Goal: Information Seeking & Learning: Learn about a topic

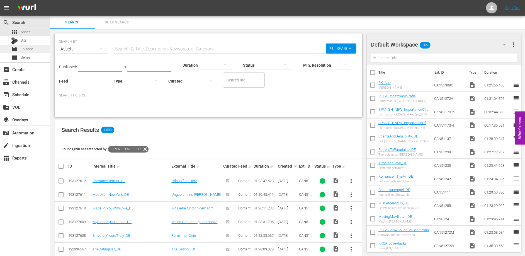
click at [28, 47] on span "Episode" at bounding box center [27, 49] width 13 height 6
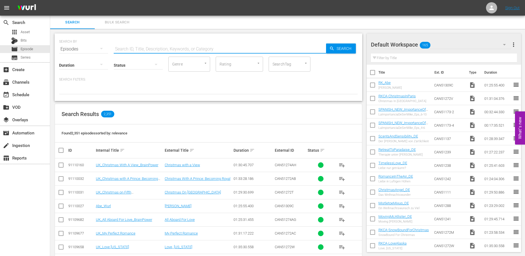
click at [144, 48] on input "text" at bounding box center [220, 48] width 212 height 13
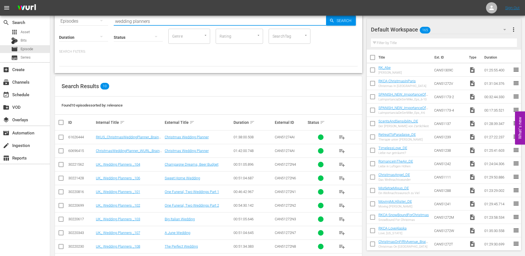
scroll to position [49, 0]
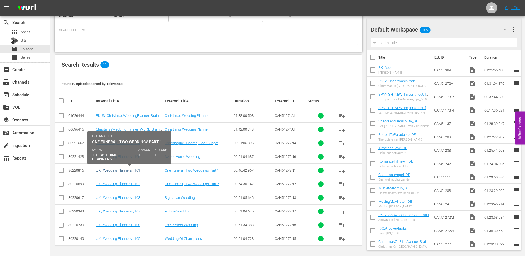
type input "wedding planners"
click at [127, 168] on link "UK_ Wedding Planners _101" at bounding box center [118, 170] width 44 height 4
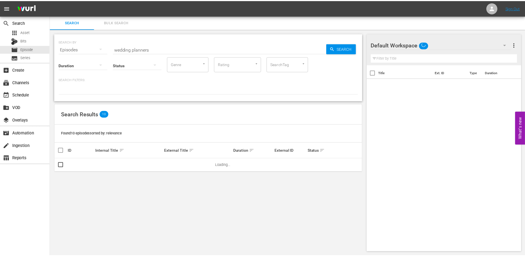
scroll to position [1, 0]
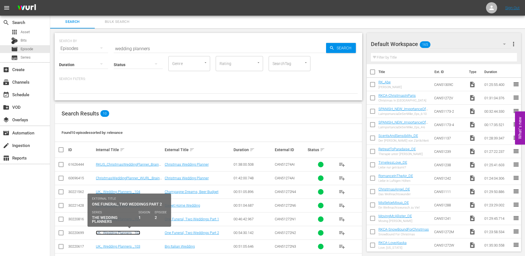
click at [134, 230] on link "UK_ Wedding Planners _102" at bounding box center [118, 232] width 44 height 4
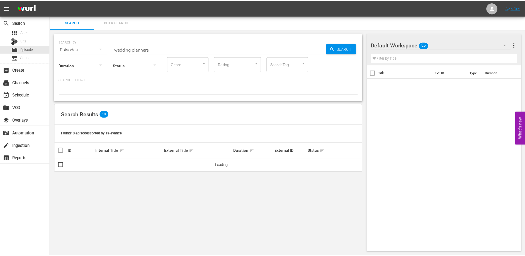
scroll to position [1, 0]
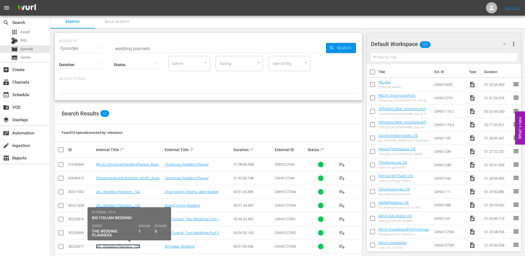
click at [128, 246] on link "UK_ Wedding Planners _103" at bounding box center [118, 246] width 44 height 4
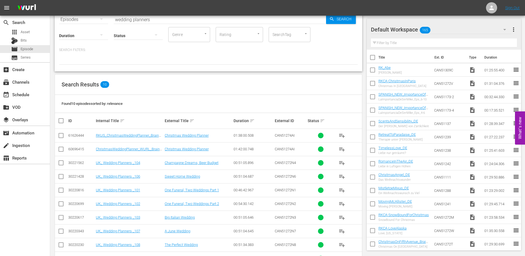
scroll to position [36, 0]
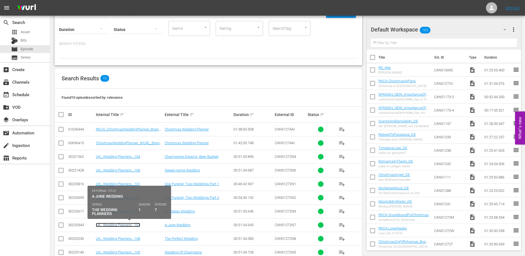
click at [129, 225] on link "UK_ Wedding Planners _107" at bounding box center [118, 225] width 44 height 4
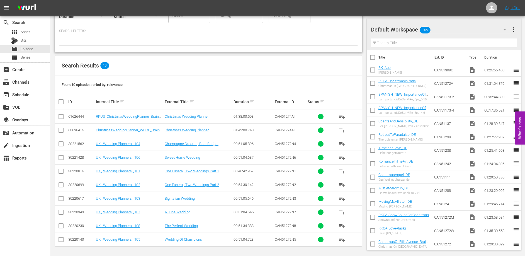
scroll to position [49, 0]
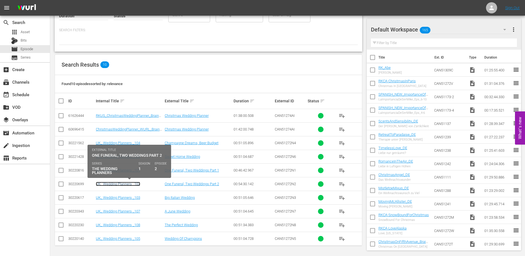
click at [125, 182] on link "UK_ Wedding Planners _102" at bounding box center [118, 184] width 44 height 4
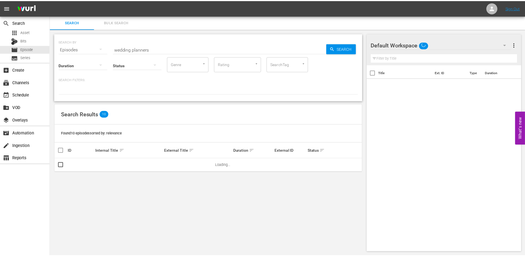
scroll to position [1, 0]
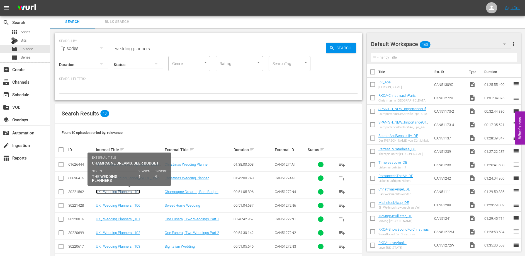
click at [129, 192] on link "UK_ Wedding Planners _104" at bounding box center [118, 191] width 44 height 4
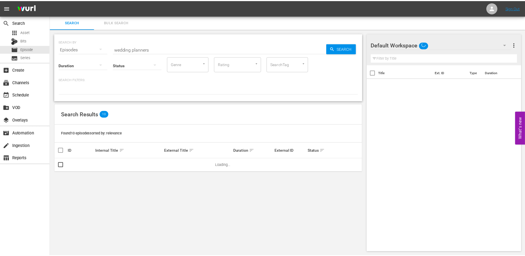
scroll to position [1, 0]
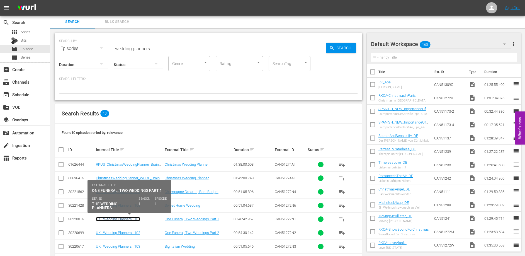
click at [121, 218] on link "UK_ Wedding Planners _101" at bounding box center [118, 219] width 44 height 4
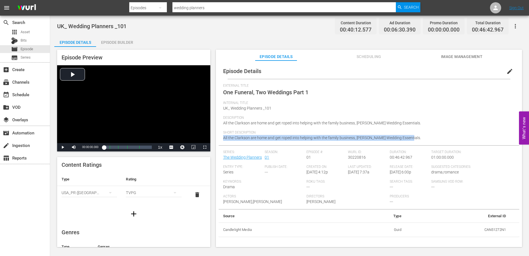
drag, startPoint x: 406, startPoint y: 137, endPoint x: 221, endPoint y: 137, distance: 184.4
click at [221, 137] on div "Episode Details edit External Title One Funeral, Two Weddings Part 1 Internal T…" at bounding box center [369, 149] width 300 height 173
copy span "All the Clarkson are home and get roped into helping with the family business, …"
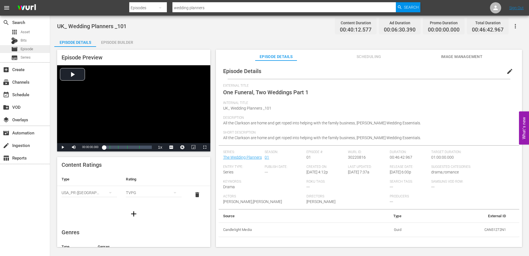
click at [27, 50] on span "Episode" at bounding box center [27, 49] width 13 height 6
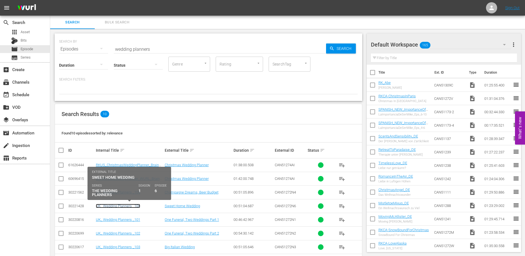
click at [129, 206] on link "UK_ Wedding Planners _106" at bounding box center [118, 206] width 44 height 4
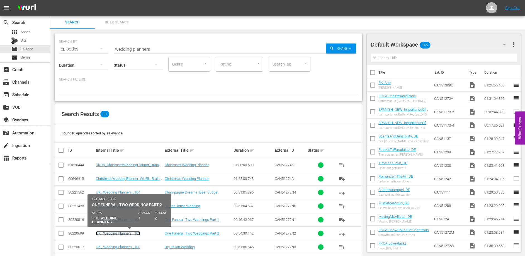
click at [130, 234] on link "UK_ Wedding Planners _102" at bounding box center [118, 233] width 44 height 4
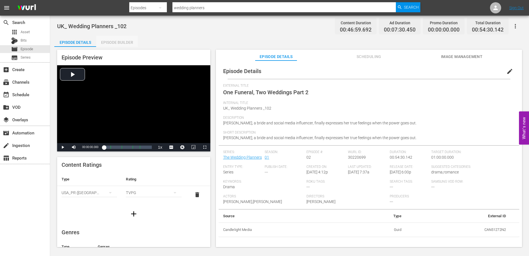
click at [115, 41] on div "Episode Builder" at bounding box center [117, 42] width 42 height 13
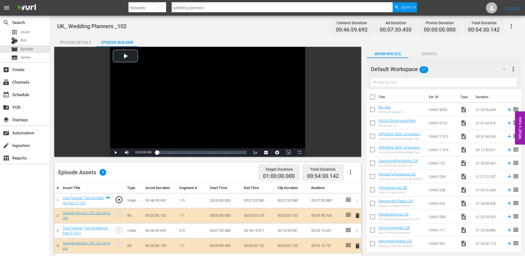
click at [77, 42] on div "Episode Details" at bounding box center [75, 42] width 42 height 13
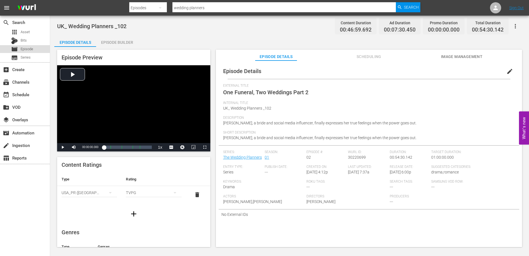
click at [22, 50] on span "Episode" at bounding box center [27, 49] width 13 height 6
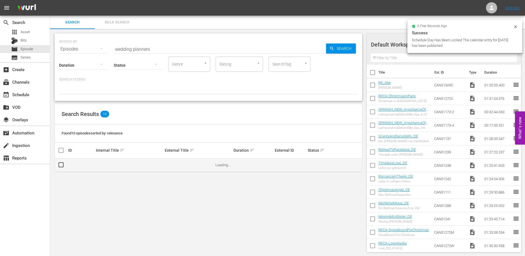
scroll to position [1, 0]
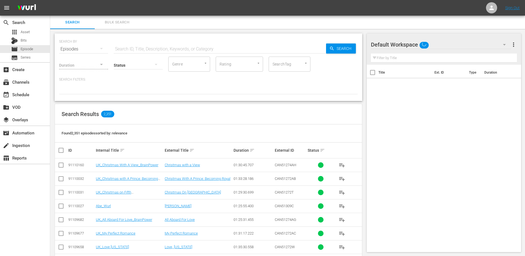
click at [127, 47] on input "text" at bounding box center [220, 48] width 212 height 13
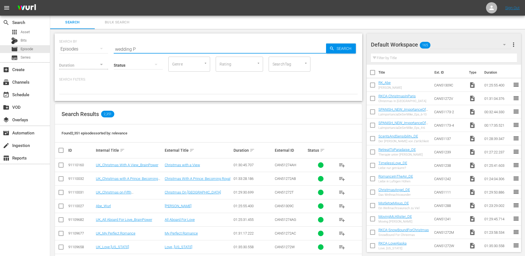
type input "wedding planners"
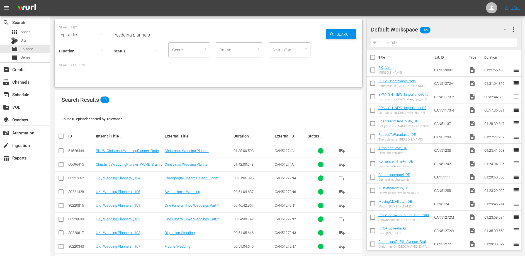
scroll to position [49, 0]
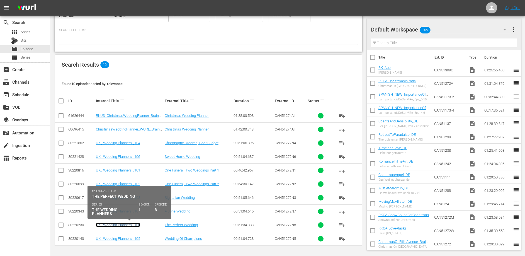
click at [123, 225] on link "UK_ Wedding Planners _108" at bounding box center [118, 225] width 44 height 4
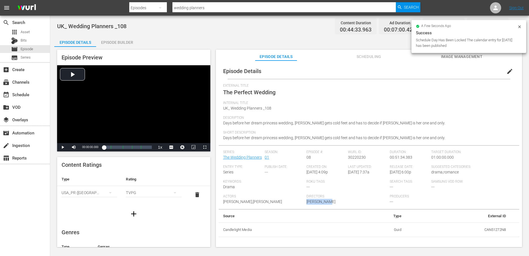
drag, startPoint x: 306, startPoint y: 201, endPoint x: 326, endPoint y: 202, distance: 20.1
click at [326, 202] on div "Directors Justin Dyck" at bounding box center [347, 201] width 83 height 15
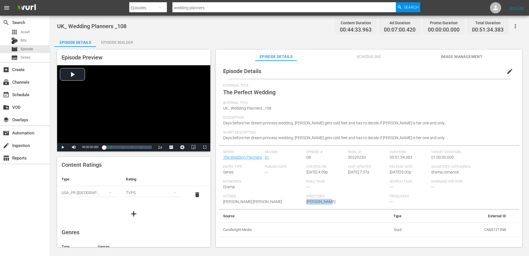
copy span "[PERSON_NAME]"
drag, startPoint x: 223, startPoint y: 202, endPoint x: 278, endPoint y: 201, distance: 54.6
click at [278, 201] on span "[PERSON_NAME],[PERSON_NAME]" at bounding box center [252, 201] width 59 height 4
copy span "[PERSON_NAME],[PERSON_NAME]"
